Goal: Information Seeking & Learning: Learn about a topic

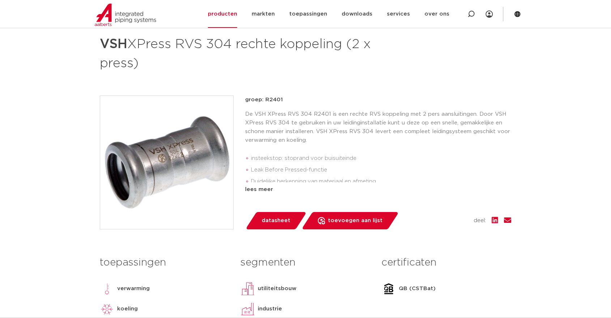
scroll to position [120, 0]
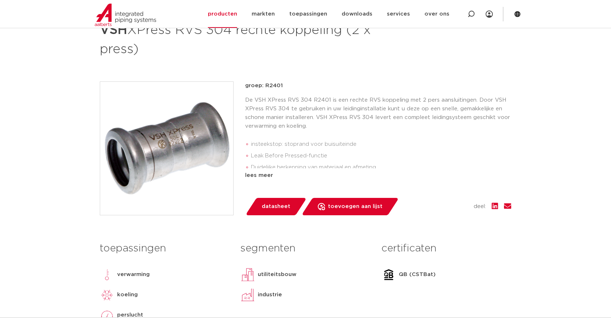
click at [349, 205] on span "toevoegen aan lijst" at bounding box center [355, 207] width 55 height 12
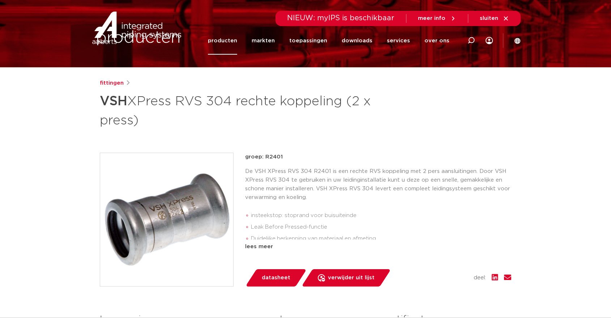
scroll to position [0, 0]
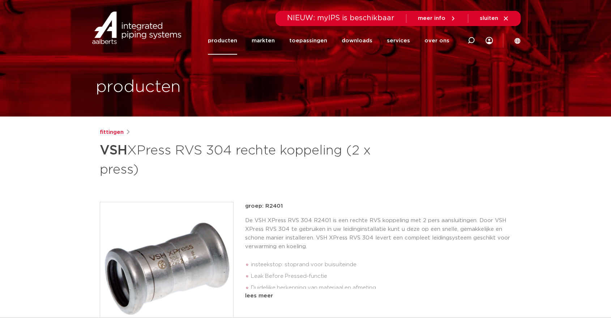
click at [493, 40] on div "Zoeken NIEUW: myIPS is beschikbaar meer info sluiten producten markten toepassi…" at bounding box center [353, 27] width 336 height 55
click at [485, 40] on div "Zoeken NIEUW: myIPS is beschikbaar meer info sluiten producten markten toepassi…" at bounding box center [353, 27] width 336 height 55
click at [488, 40] on icon at bounding box center [488, 40] width 7 height 7
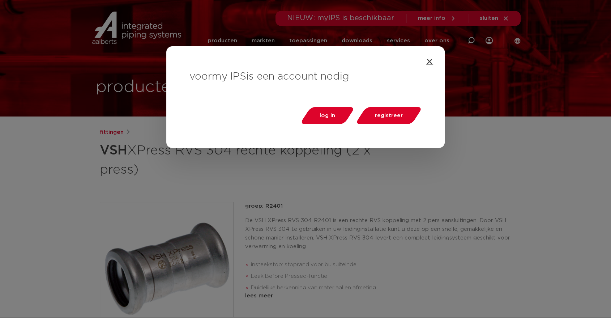
click at [430, 62] on icon "Close" at bounding box center [429, 61] width 7 height 7
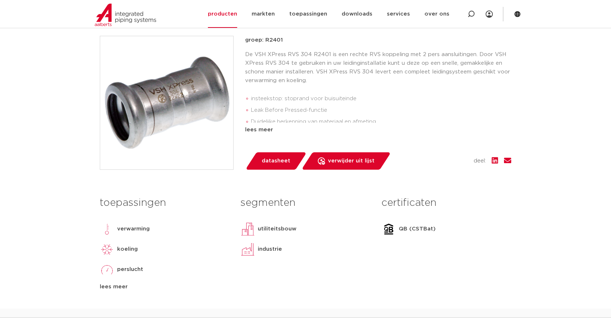
scroll to position [160, 0]
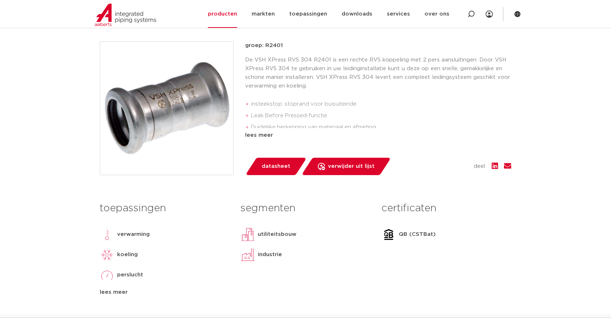
click at [341, 175] on link "verwijder uit lijst" at bounding box center [346, 166] width 90 height 17
click at [342, 169] on span "toevoegen aan lijst" at bounding box center [355, 166] width 55 height 12
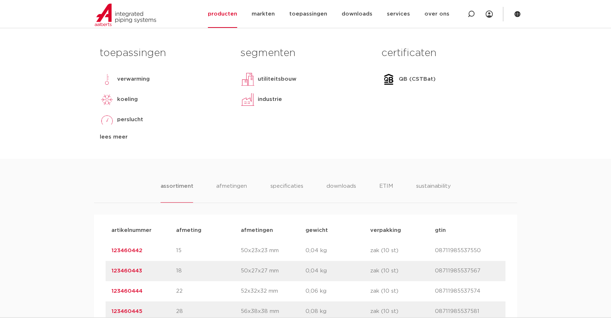
scroll to position [321, 0]
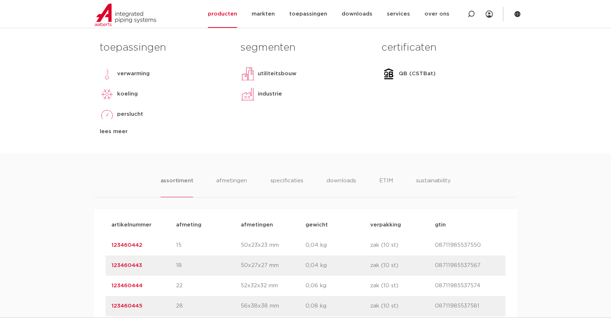
click at [127, 244] on link "123460442" at bounding box center [126, 244] width 31 height 5
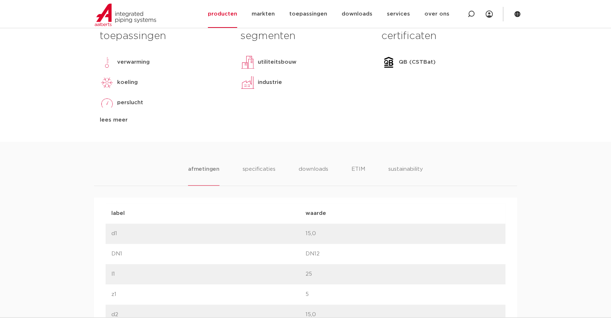
scroll to position [362, 0]
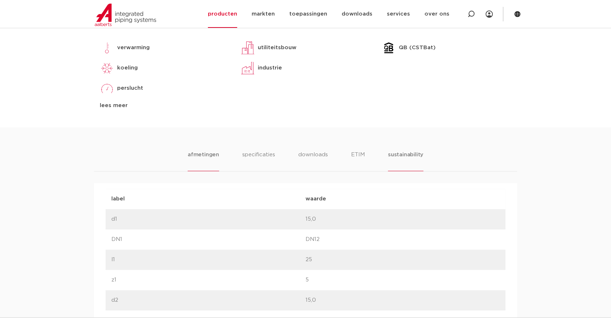
scroll to position [321, 0]
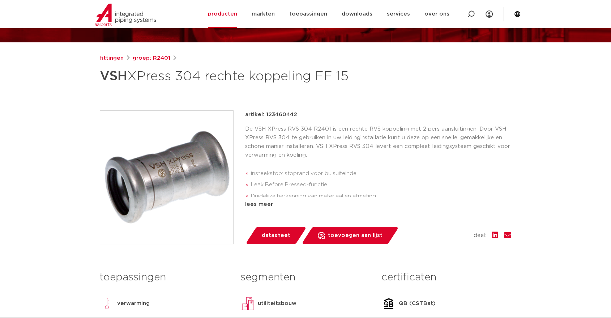
scroll to position [0, 0]
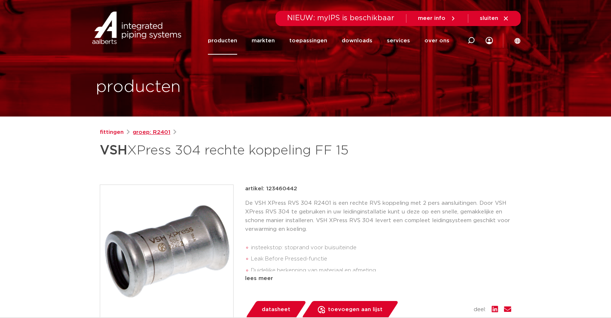
click at [160, 131] on link "groep: R2401" at bounding box center [152, 132] width 38 height 9
click at [388, 219] on p "De VSH XPress RVS 304 R2401 is een rechte RVS koppeling met 2 pers aansluitinge…" at bounding box center [378, 216] width 266 height 35
